Goal: Task Accomplishment & Management: Manage account settings

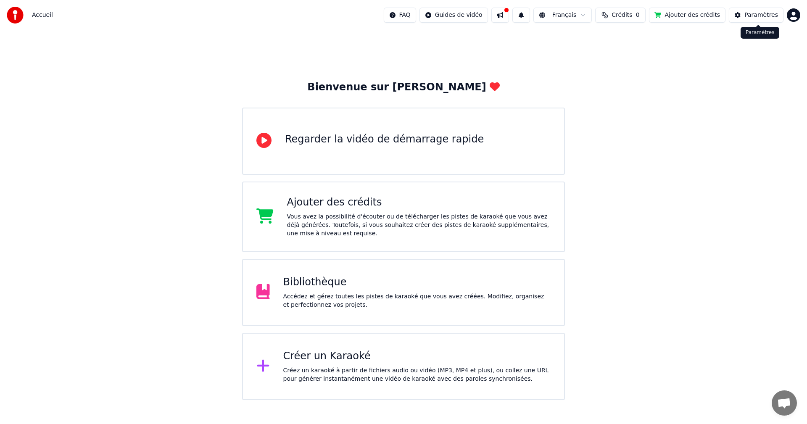
click at [756, 19] on div "Paramètres" at bounding box center [762, 15] width 34 height 8
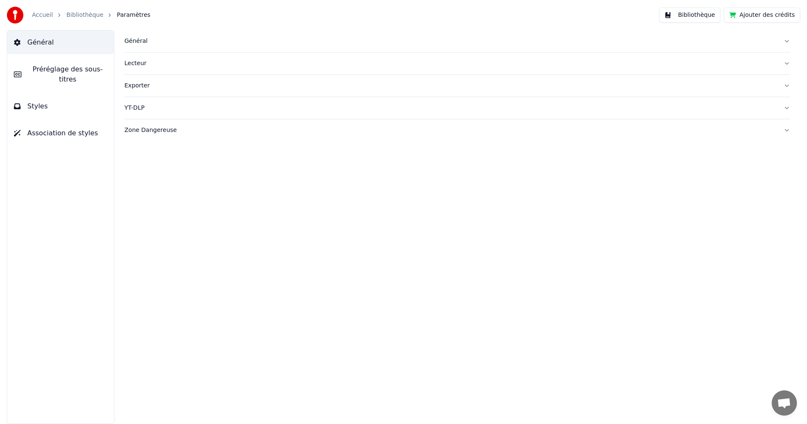
click at [41, 22] on div "Accueil Bibliothèque Paramètres" at bounding box center [79, 15] width 144 height 17
click at [41, 20] on div "Accueil Bibliothèque Paramètres" at bounding box center [79, 15] width 144 height 17
click at [42, 15] on link "Accueil" at bounding box center [42, 15] width 21 height 8
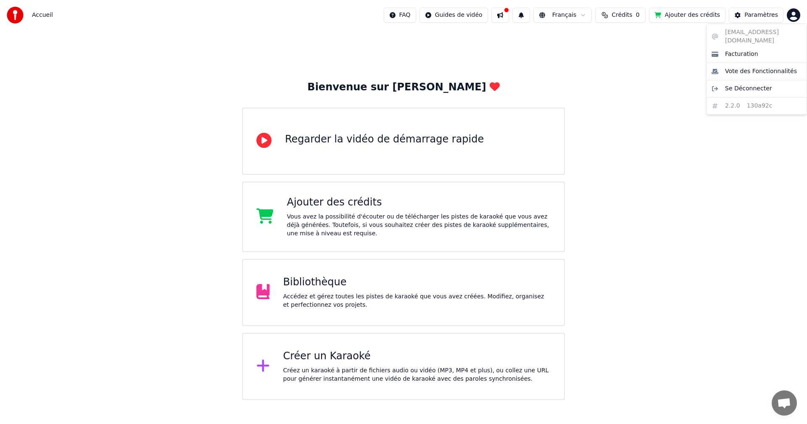
click at [792, 13] on html "Accueil FAQ Guides de vidéo Français Crédits 0 Ajouter des crédits Paramètres B…" at bounding box center [403, 200] width 807 height 400
click at [749, 85] on span "Se Déconnecter" at bounding box center [748, 89] width 47 height 8
